Goal: Task Accomplishment & Management: Manage account settings

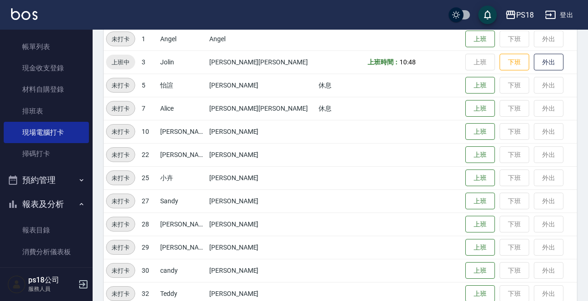
scroll to position [231, 0]
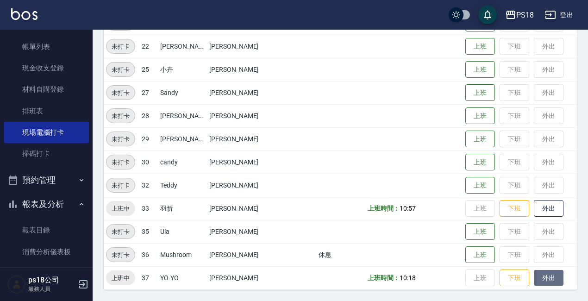
click at [534, 275] on button "外出" at bounding box center [549, 278] width 30 height 16
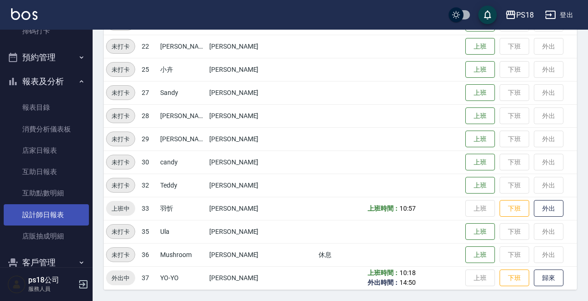
scroll to position [185, 0]
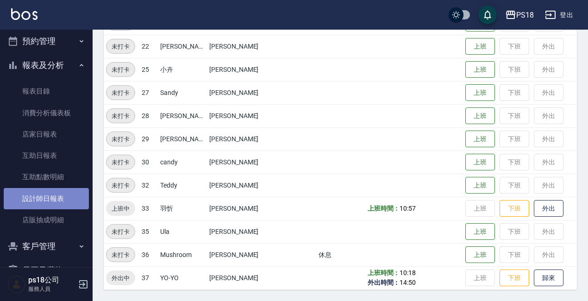
click at [56, 197] on link "設計師日報表" at bounding box center [46, 198] width 85 height 21
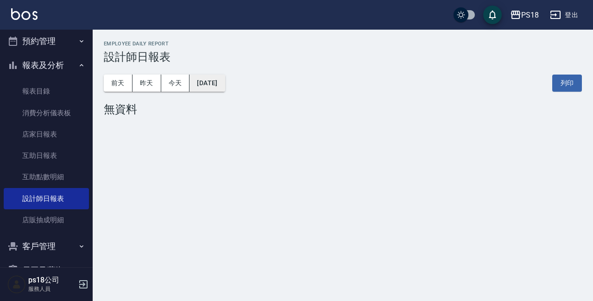
click at [213, 86] on button "[DATE]" at bounding box center [207, 83] width 35 height 17
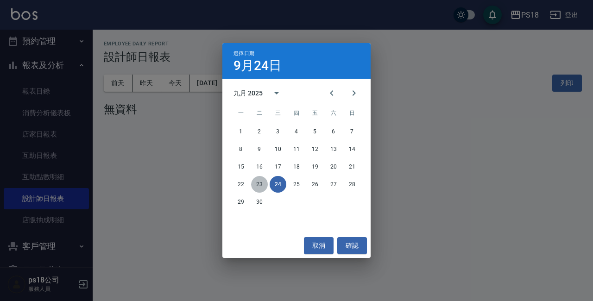
click at [256, 185] on button "23" at bounding box center [259, 184] width 17 height 17
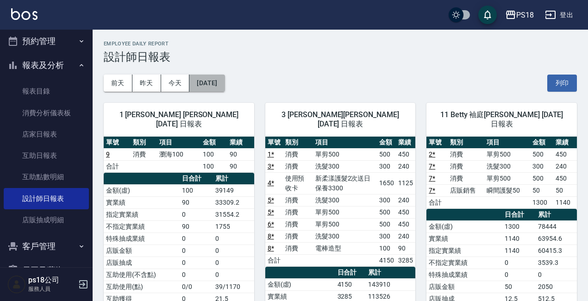
click at [225, 86] on button "[DATE]" at bounding box center [207, 83] width 35 height 17
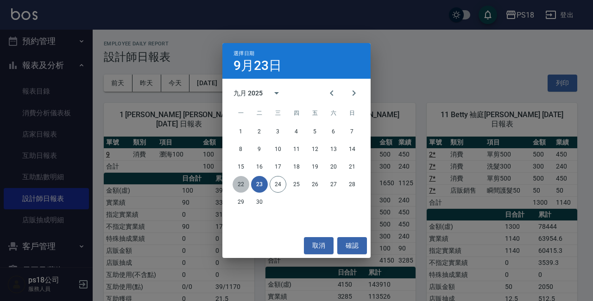
click at [239, 187] on button "22" at bounding box center [241, 184] width 17 height 17
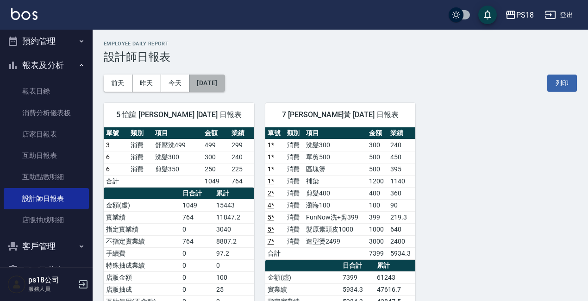
click at [225, 89] on button "[DATE]" at bounding box center [207, 83] width 35 height 17
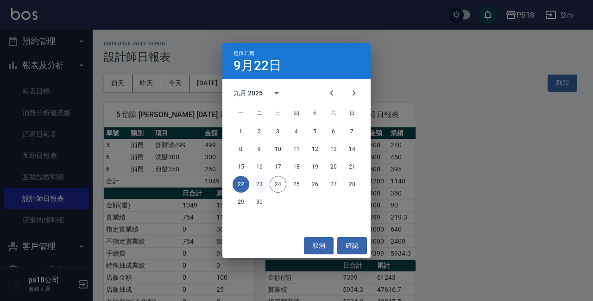
click at [263, 182] on button "23" at bounding box center [259, 184] width 17 height 17
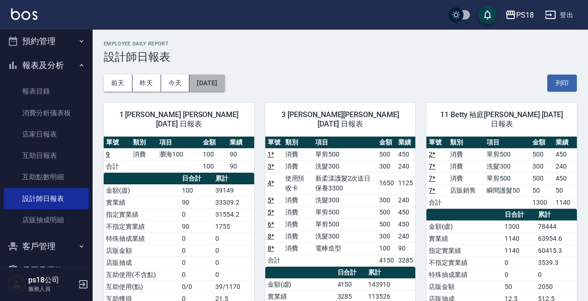
click at [225, 84] on button "[DATE]" at bounding box center [207, 83] width 35 height 17
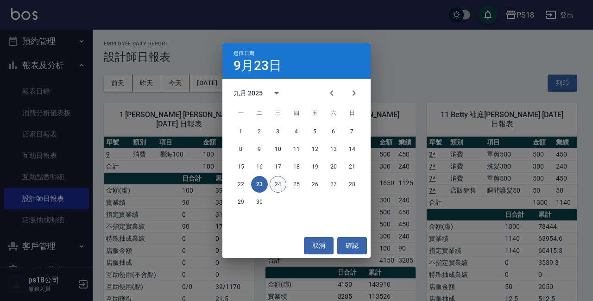
click at [277, 185] on button "24" at bounding box center [278, 184] width 17 height 17
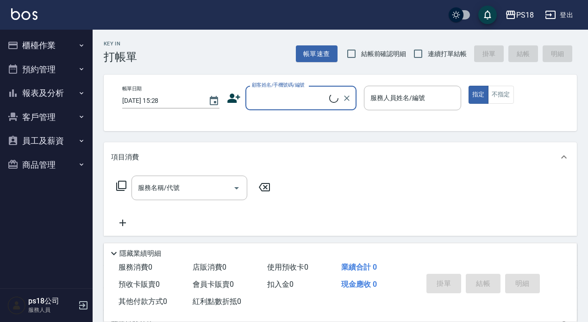
click at [59, 44] on button "櫃檯作業" at bounding box center [46, 45] width 85 height 24
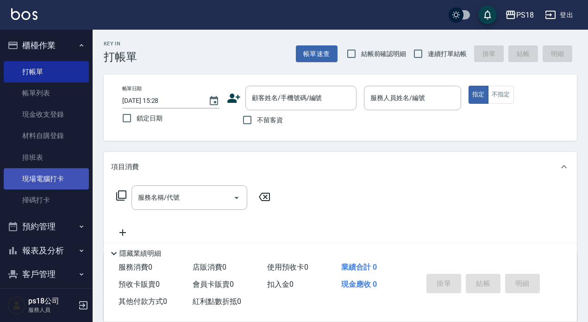
click at [44, 174] on link "現場電腦打卡" at bounding box center [46, 178] width 85 height 21
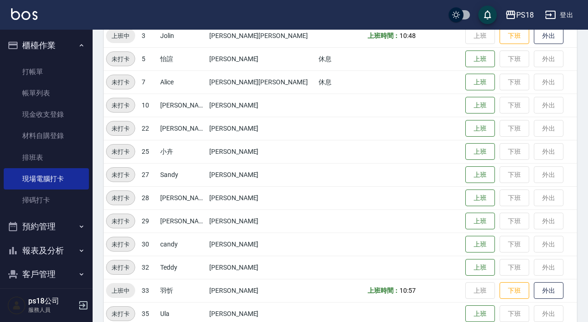
scroll to position [210, 0]
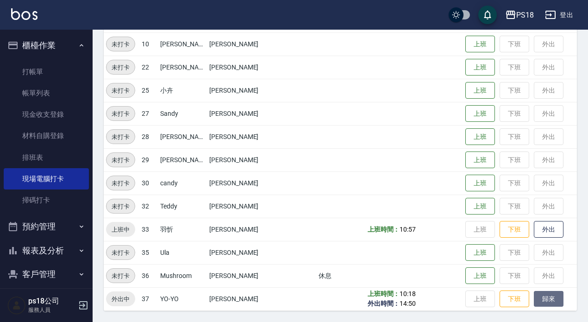
click at [534, 301] on button "歸來" at bounding box center [549, 299] width 30 height 16
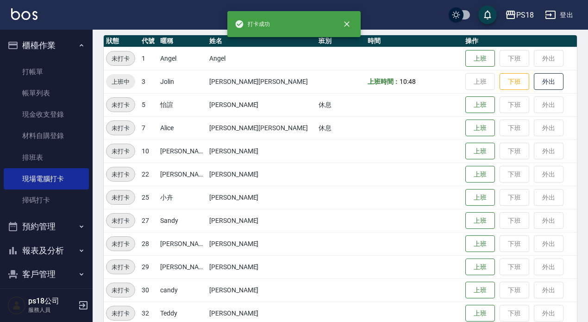
scroll to position [0, 0]
